Goal: Task Accomplishment & Management: Use online tool/utility

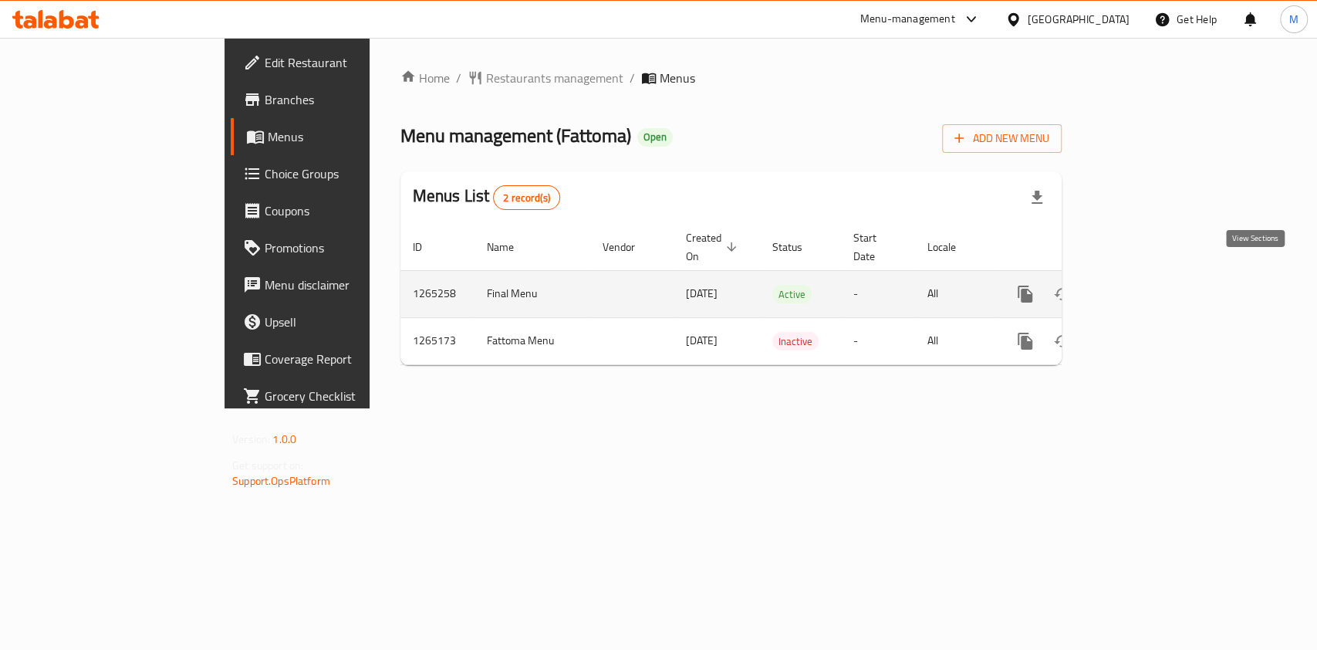
click at [1146, 285] on icon "enhanced table" at bounding box center [1136, 294] width 19 height 19
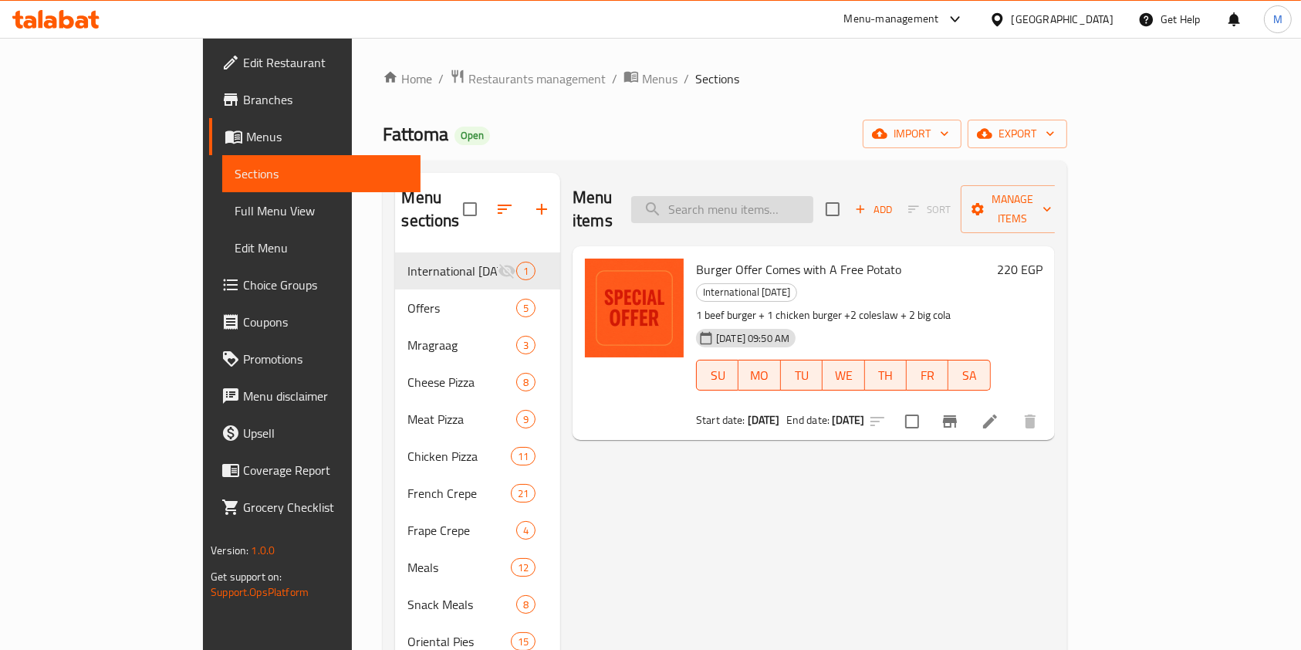
click at [813, 196] on input "search" at bounding box center [722, 209] width 182 height 27
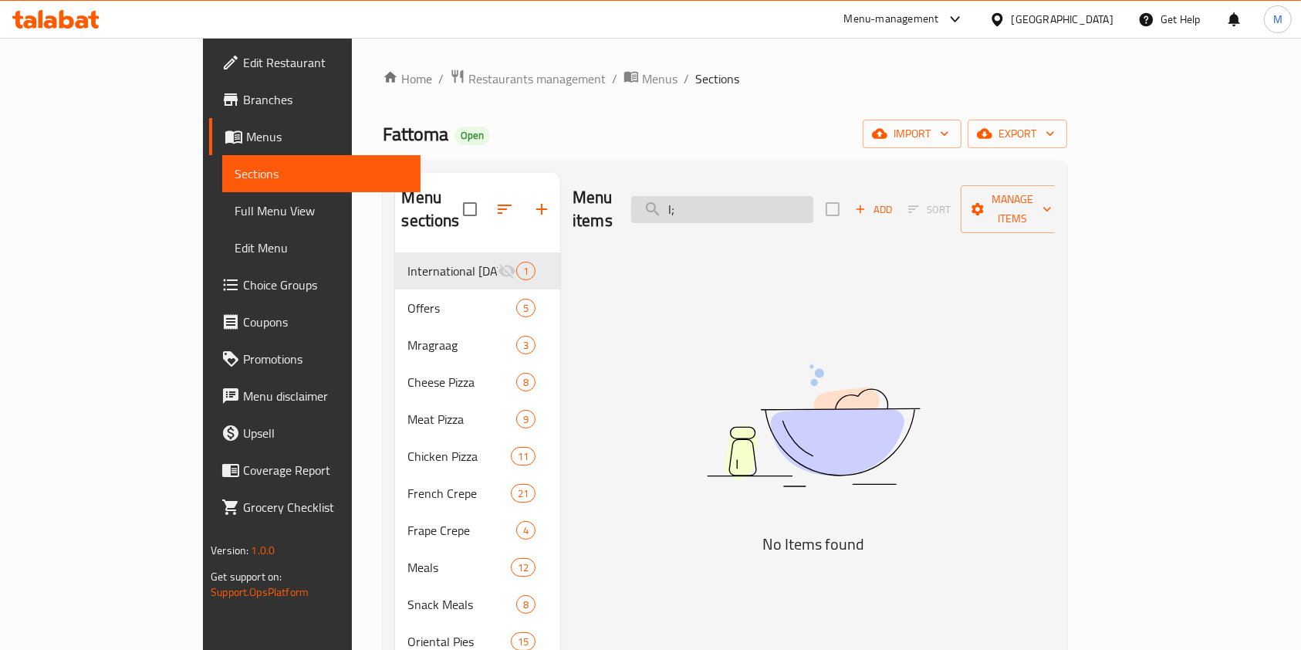
type input "l"
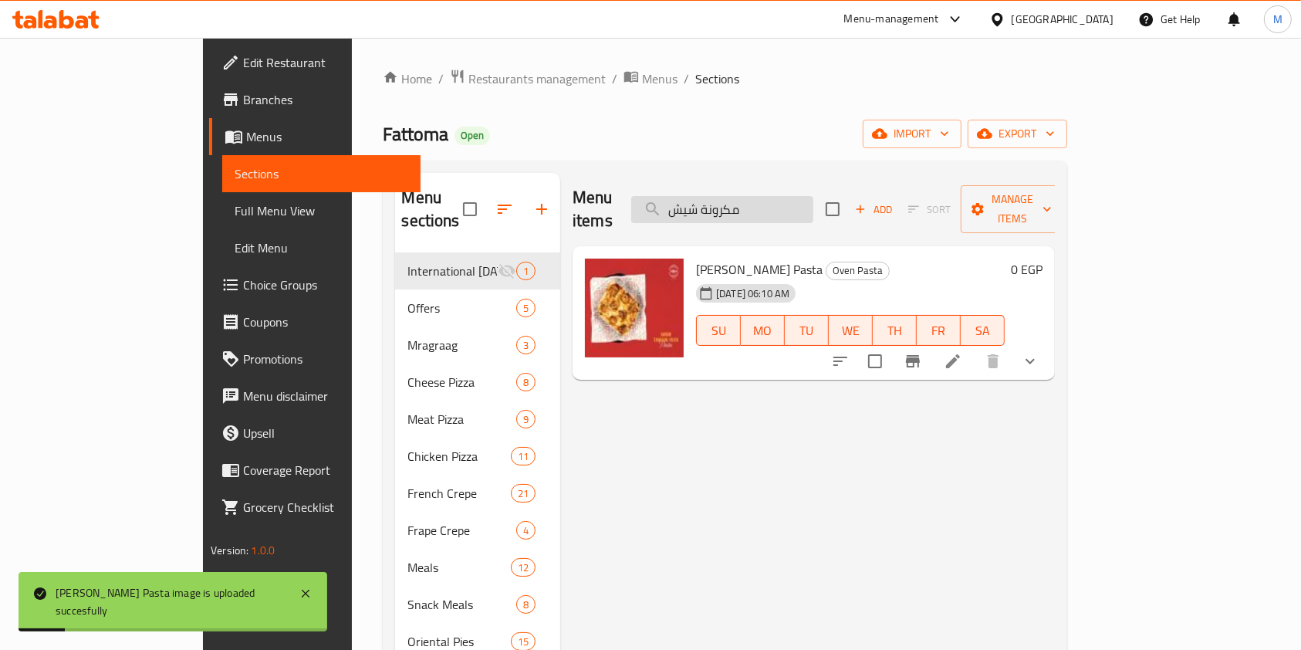
click at [813, 198] on input "مكرونة شيش" at bounding box center [722, 209] width 182 height 27
click at [813, 196] on input "مكرونة كر" at bounding box center [722, 209] width 182 height 27
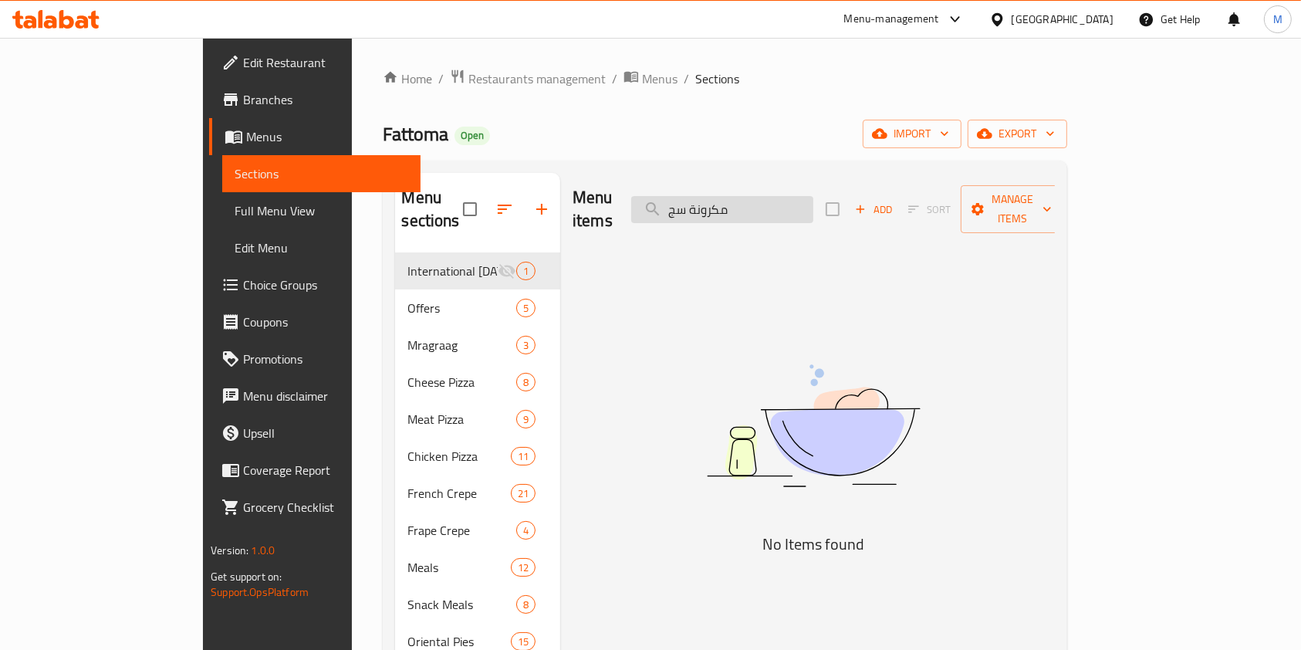
click at [790, 196] on input "مكرونة سج" at bounding box center [722, 209] width 182 height 27
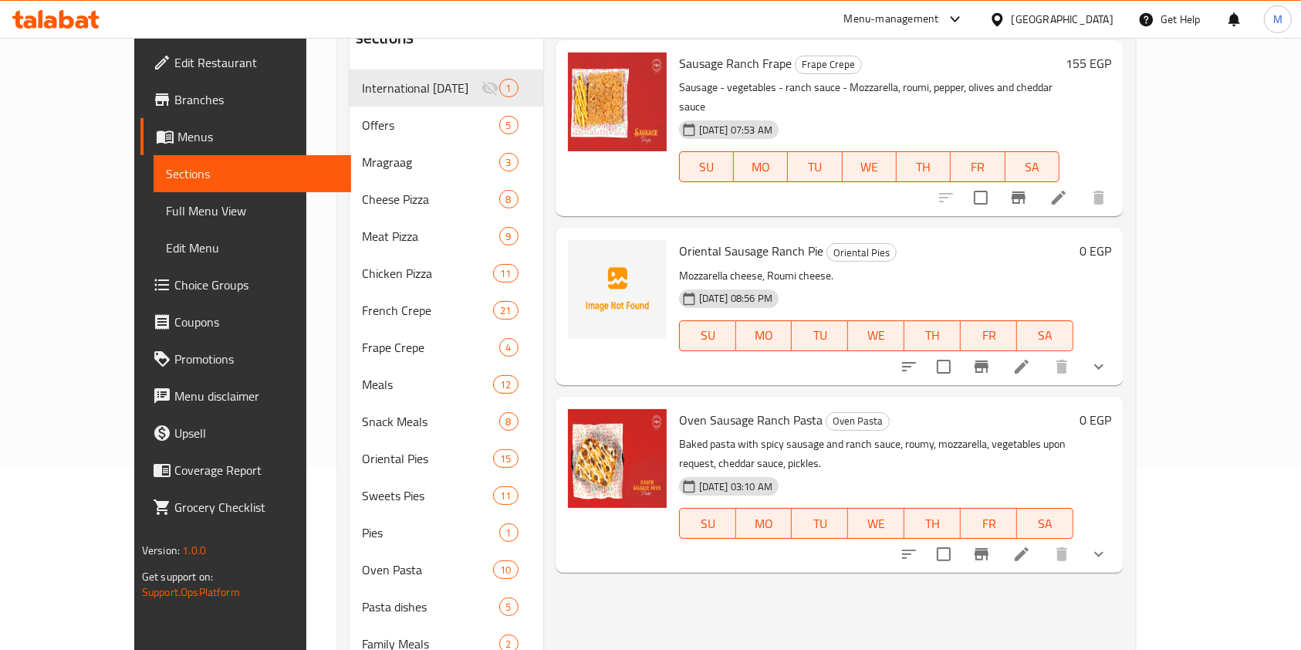
scroll to position [207, 0]
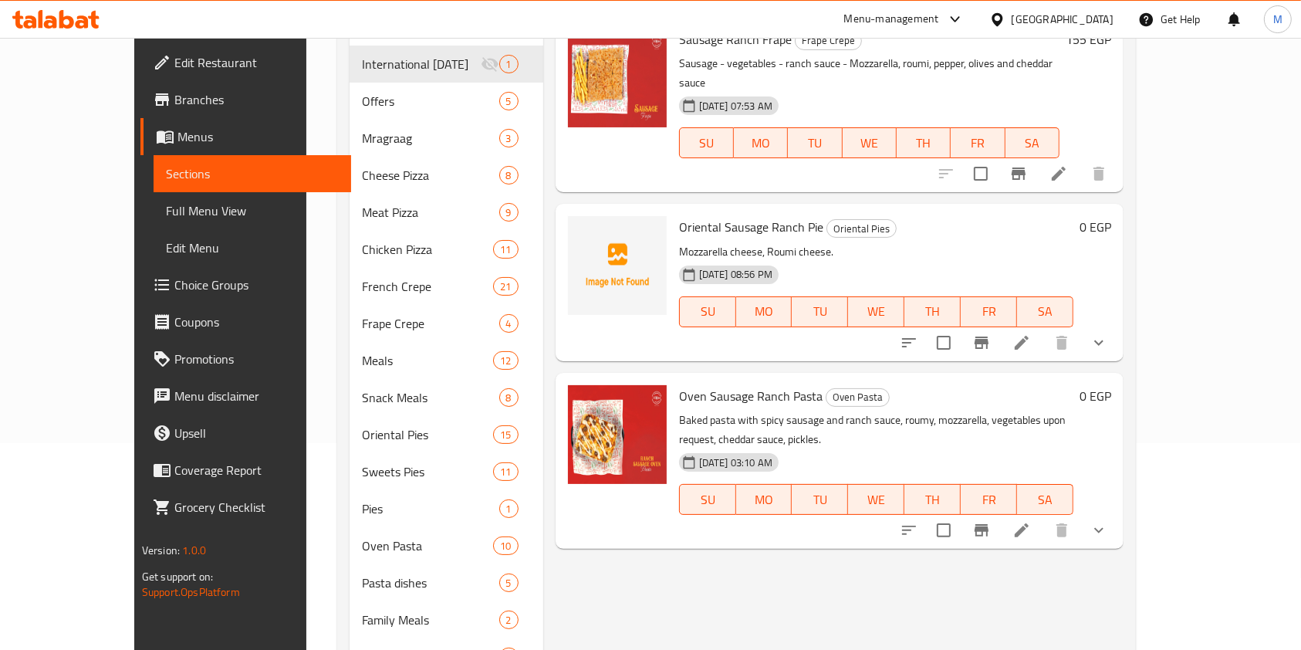
type input "سجق را"
